Goal: Task Accomplishment & Management: Use online tool/utility

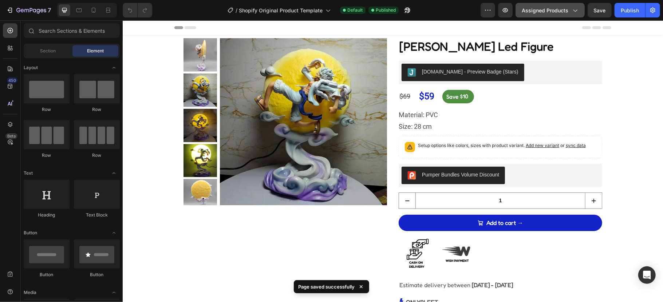
click at [549, 9] on span "Assigned Products" at bounding box center [545, 11] width 47 height 8
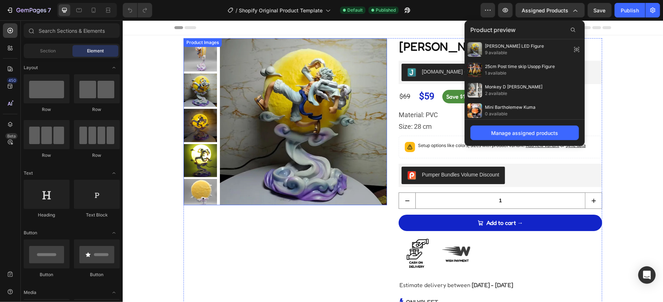
click at [322, 86] on img at bounding box center [303, 121] width 167 height 167
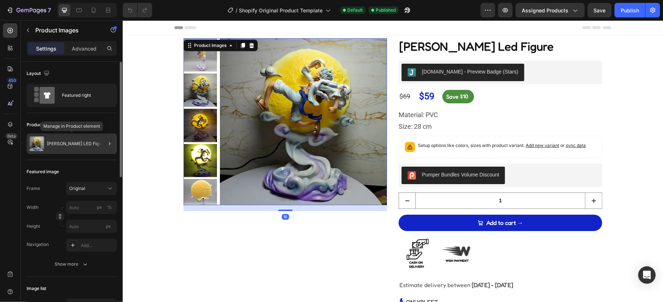
click at [93, 148] on div "[PERSON_NAME] LED Figure" at bounding box center [72, 144] width 90 height 20
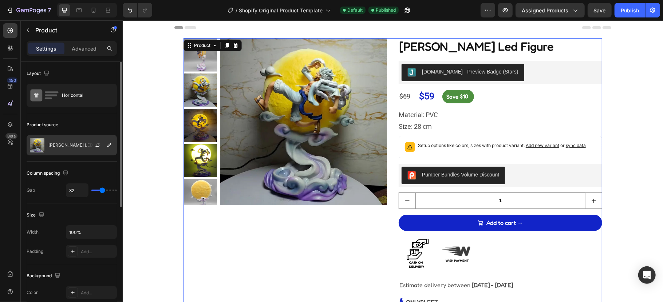
click at [85, 150] on div at bounding box center [101, 146] width 32 height 20
click at [82, 150] on div "[PERSON_NAME] LED Figure" at bounding box center [72, 145] width 90 height 20
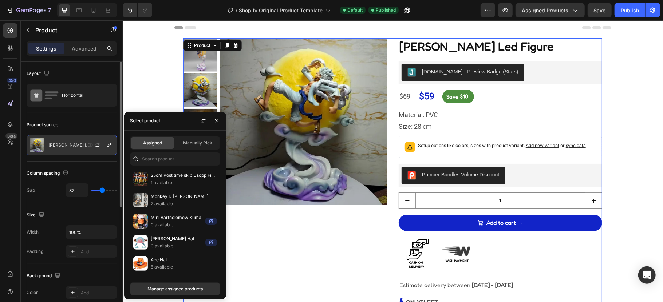
click at [82, 150] on div "[PERSON_NAME] LED Figure" at bounding box center [72, 145] width 90 height 20
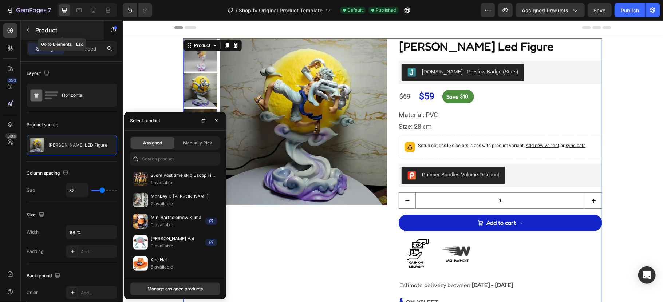
click at [25, 31] on icon "button" at bounding box center [28, 30] width 6 height 6
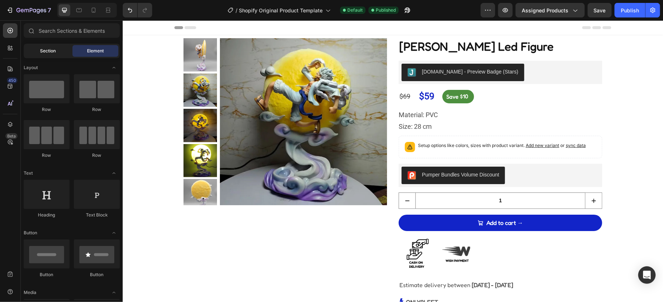
click at [33, 51] on div "Section" at bounding box center [48, 51] width 46 height 12
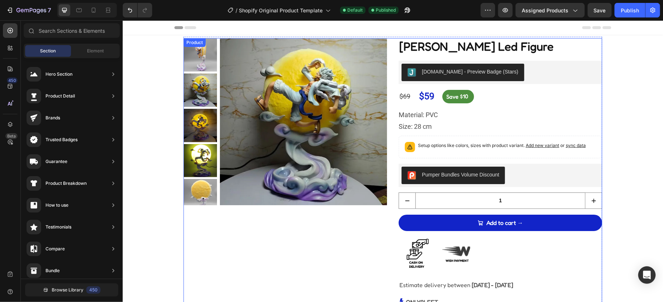
click at [319, 98] on img at bounding box center [303, 121] width 167 height 167
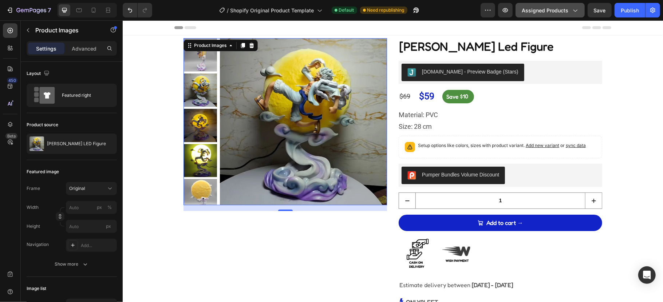
click at [550, 11] on span "Assigned Products" at bounding box center [545, 11] width 47 height 8
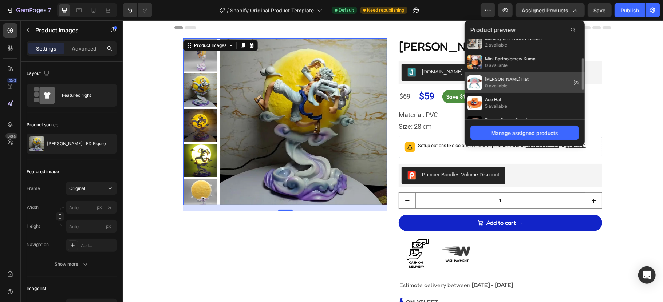
scroll to position [97, 0]
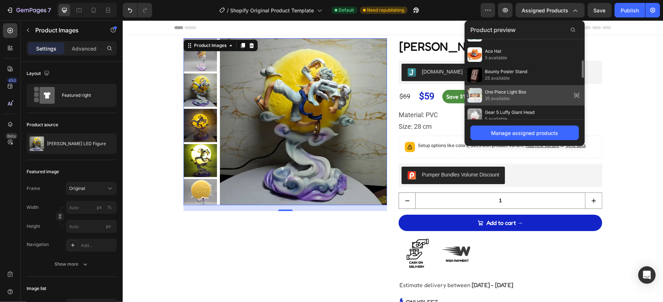
click at [541, 92] on div "One Piece Light Box 35 available" at bounding box center [525, 95] width 120 height 20
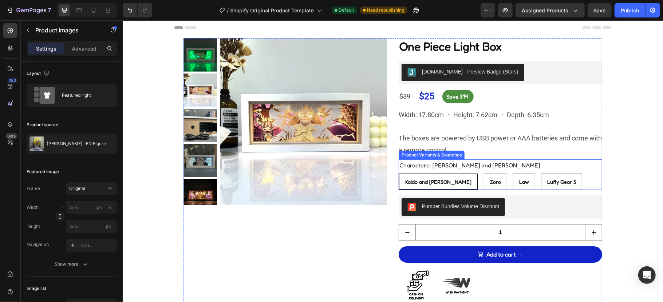
click at [560, 172] on div "Charactere: [PERSON_NAME] and [PERSON_NAME] and [PERSON_NAME] [PERSON_NAME] and…" at bounding box center [501, 174] width 204 height 31
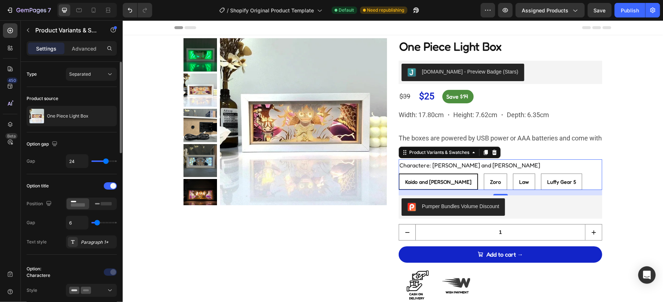
scroll to position [48, 0]
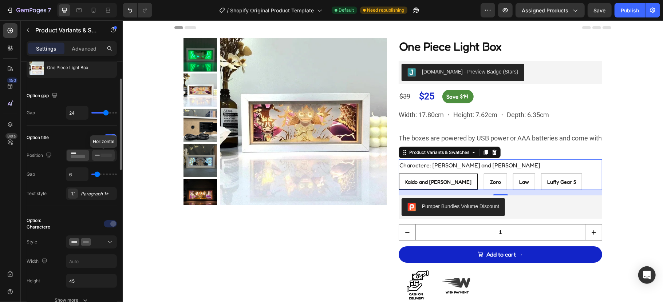
click at [98, 156] on rect at bounding box center [97, 155] width 5 height 1
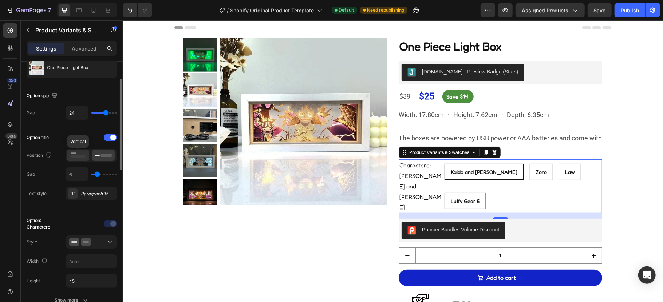
click at [76, 155] on icon at bounding box center [78, 156] width 17 height 8
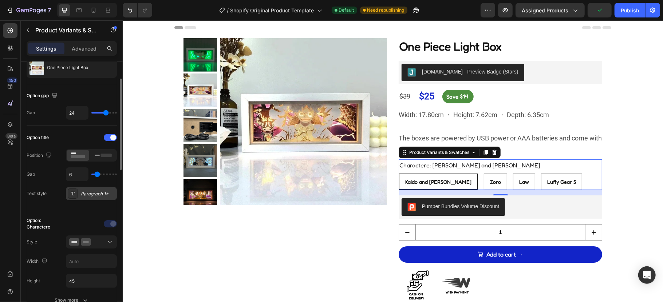
click at [74, 197] on icon at bounding box center [73, 194] width 6 height 6
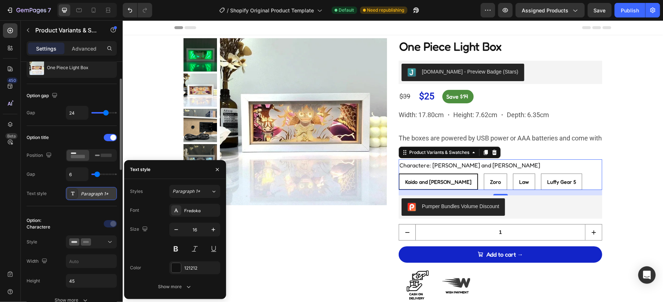
click at [74, 197] on icon at bounding box center [73, 194] width 6 height 6
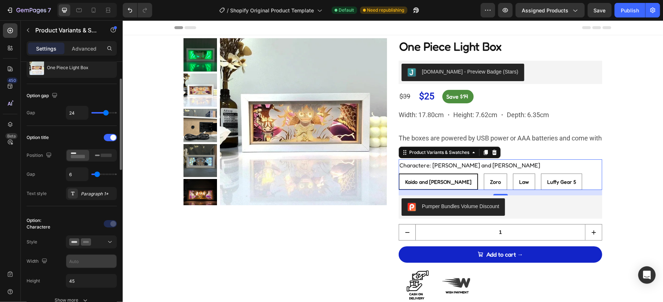
scroll to position [97, 0]
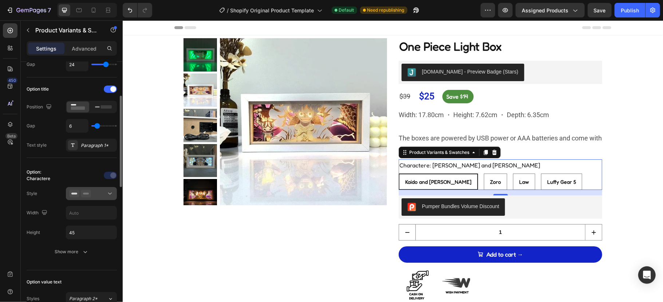
click at [77, 200] on button at bounding box center [91, 193] width 51 height 13
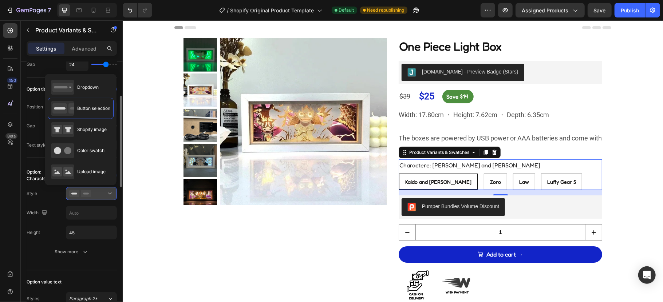
click at [93, 197] on div at bounding box center [91, 193] width 44 height 7
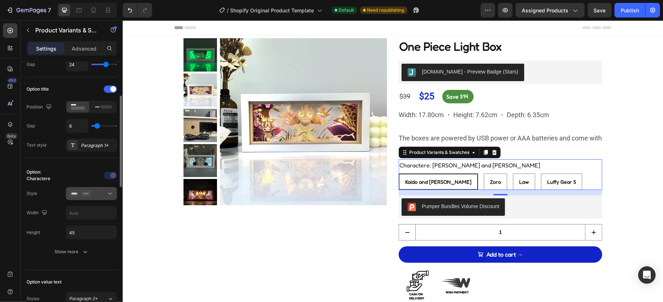
click at [95, 196] on div at bounding box center [91, 193] width 44 height 7
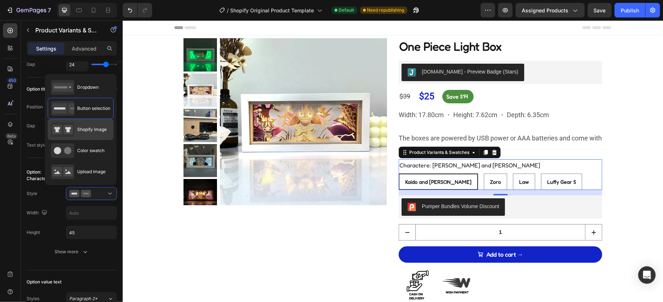
click at [91, 130] on span "Shopify image" at bounding box center [92, 129] width 30 height 7
type input "64"
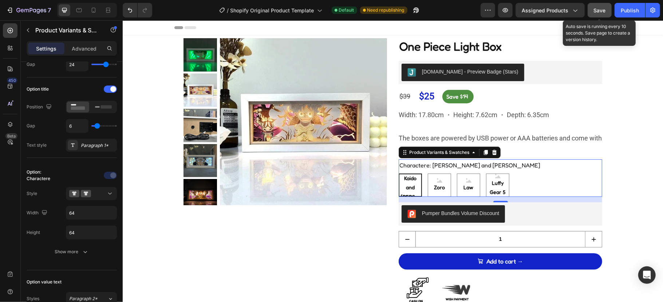
click at [599, 12] on span "Save" at bounding box center [600, 10] width 12 height 6
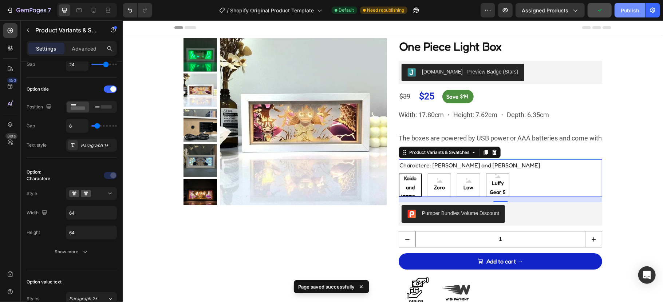
click at [625, 16] on button "Publish" at bounding box center [630, 10] width 31 height 15
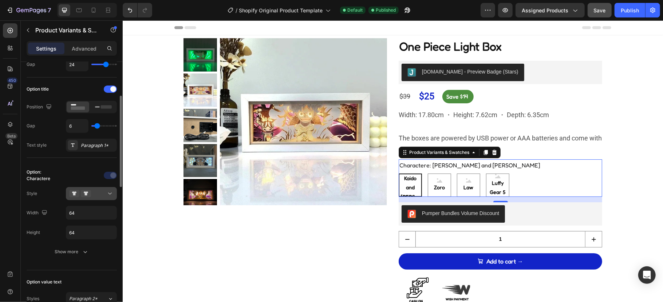
click at [89, 196] on icon at bounding box center [86, 193] width 10 height 7
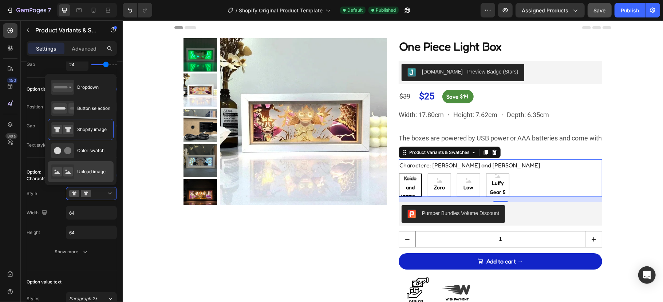
click at [92, 171] on span "Upload image" at bounding box center [91, 172] width 28 height 7
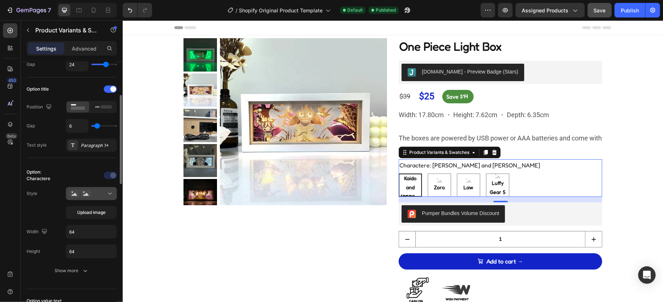
click at [99, 197] on div at bounding box center [91, 193] width 44 height 7
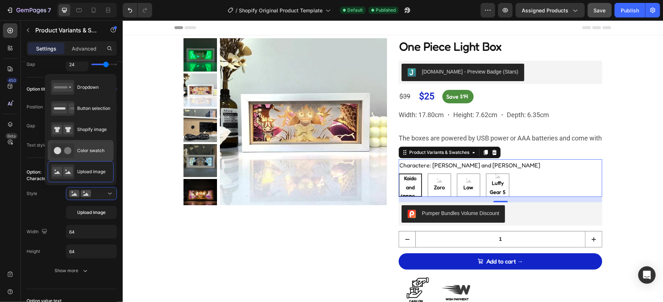
click at [95, 148] on span "Color swatch" at bounding box center [90, 151] width 27 height 7
type input "45"
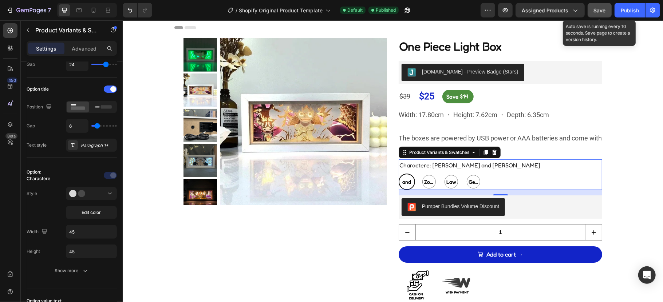
click at [601, 12] on span "Save" at bounding box center [600, 10] width 12 height 6
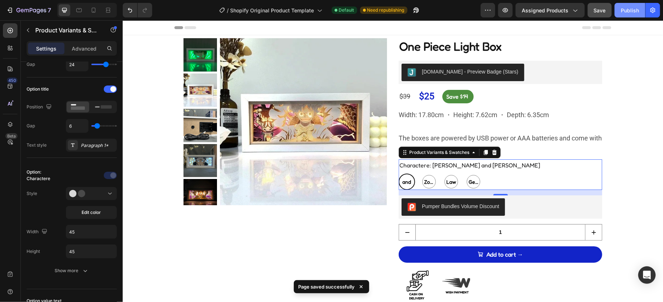
click at [623, 13] on div "Publish" at bounding box center [630, 11] width 18 height 8
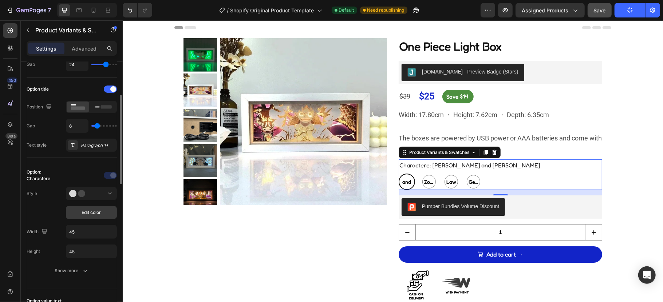
click at [101, 211] on span "Edit color" at bounding box center [91, 212] width 19 height 7
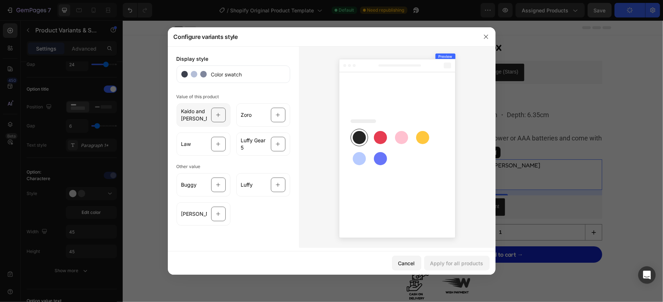
click at [216, 116] on icon at bounding box center [218, 115] width 5 height 14
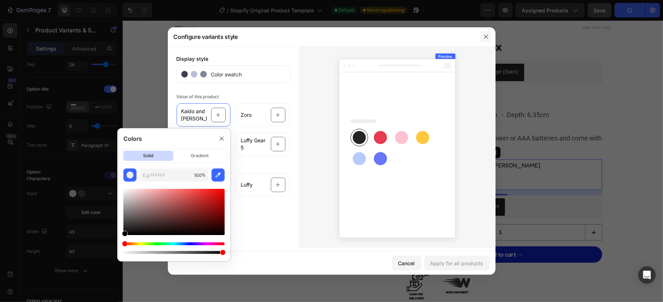
click at [484, 40] on button "button" at bounding box center [486, 37] width 12 height 12
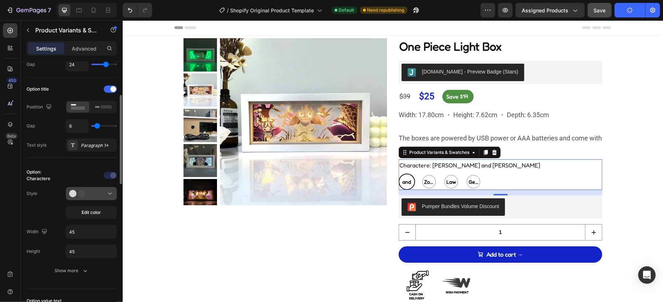
click at [107, 191] on icon at bounding box center [109, 193] width 7 height 7
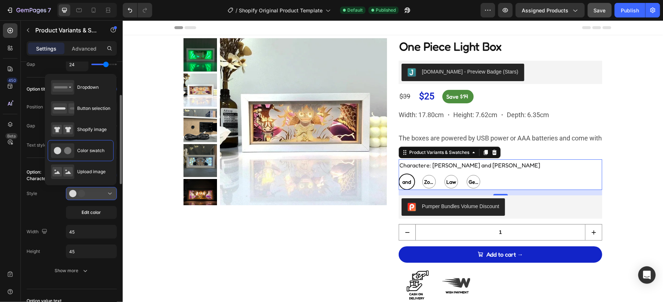
click at [97, 195] on div at bounding box center [91, 193] width 44 height 7
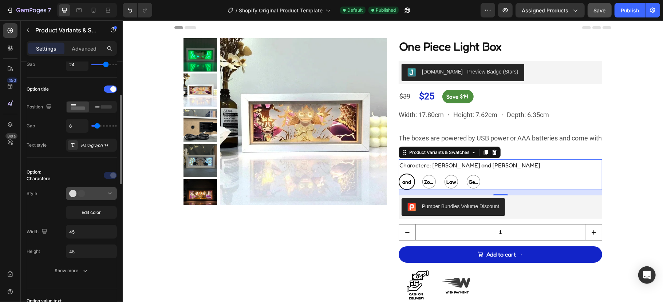
click at [97, 195] on div at bounding box center [91, 193] width 44 height 7
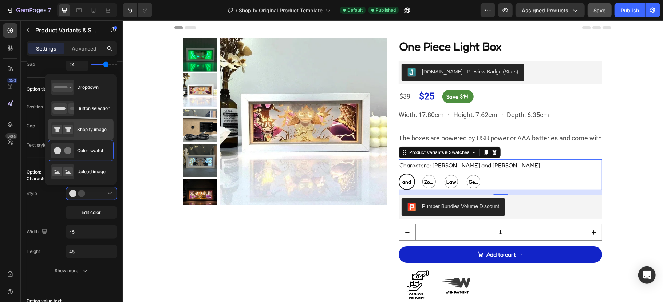
click at [98, 127] on span "Shopify image" at bounding box center [92, 129] width 30 height 7
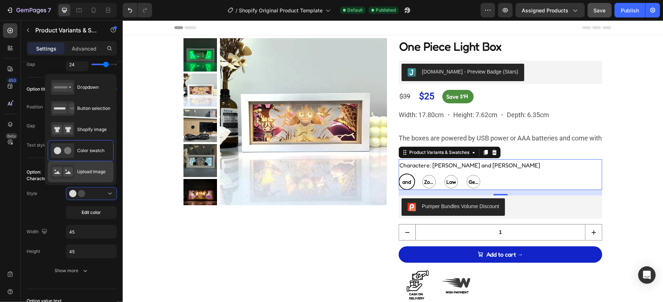
type input "64"
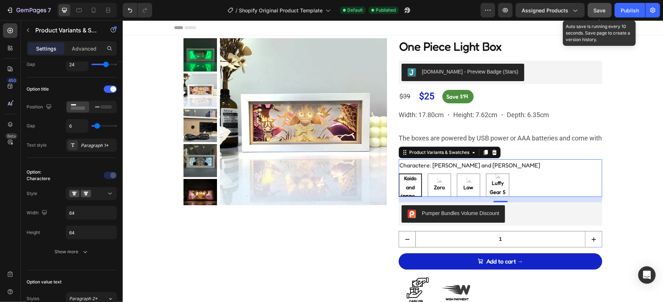
click at [590, 4] on button "Save" at bounding box center [600, 10] width 24 height 15
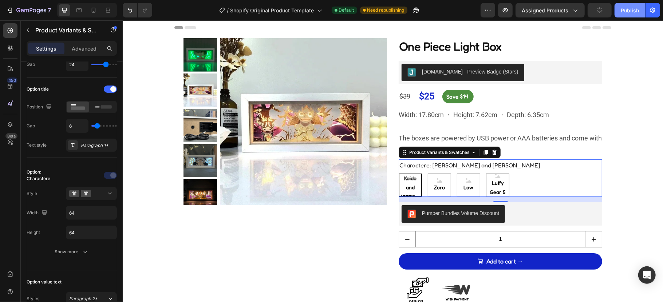
click at [624, 10] on div "Publish" at bounding box center [630, 11] width 18 height 8
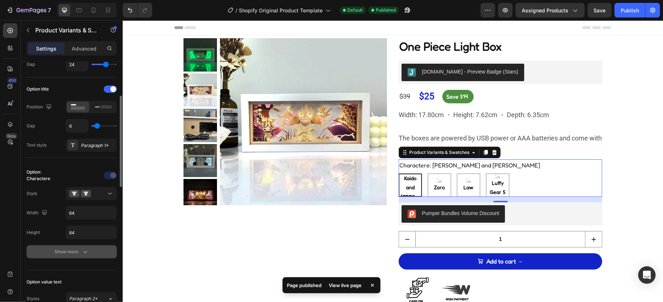
click at [85, 255] on icon "button" at bounding box center [85, 251] width 7 height 7
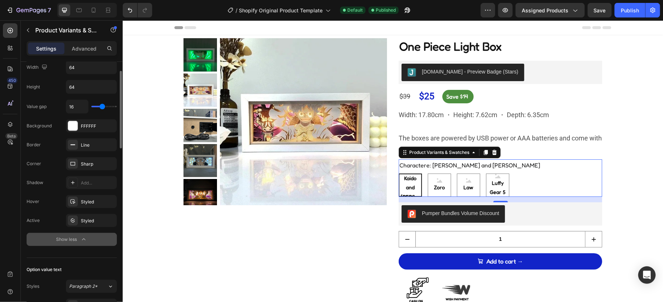
scroll to position [291, 0]
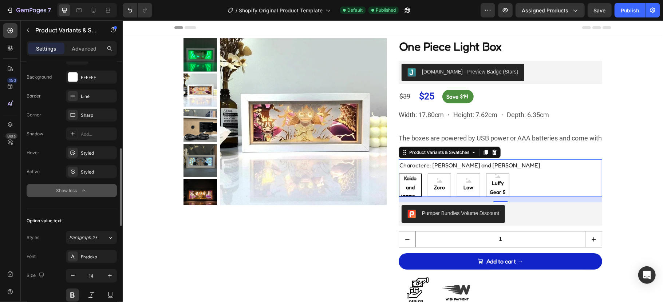
click at [71, 194] on div "Show less" at bounding box center [71, 190] width 31 height 7
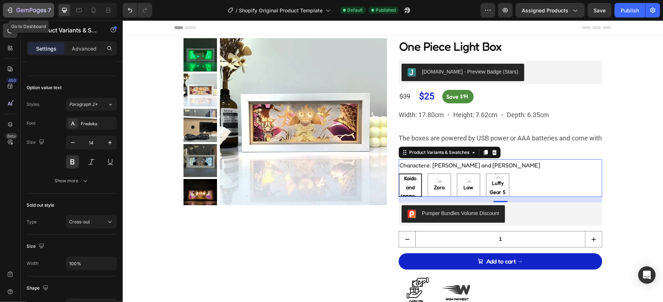
click at [5, 10] on button "7" at bounding box center [28, 10] width 51 height 15
